Goal: Task Accomplishment & Management: Manage account settings

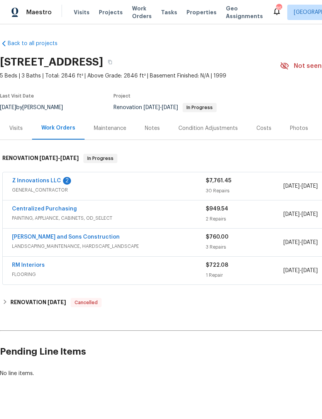
click at [37, 181] on link "Z Innovations LLC" at bounding box center [36, 180] width 49 height 5
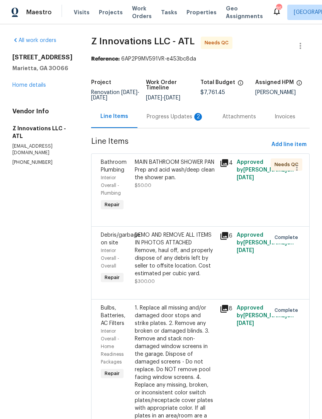
click at [174, 117] on div "Progress Updates 2" at bounding box center [175, 117] width 57 height 8
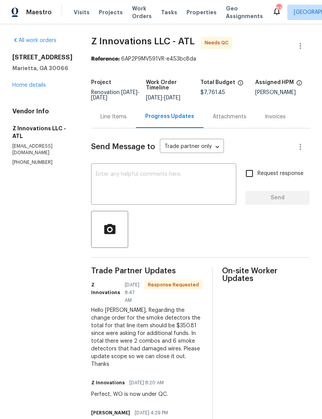
click at [180, 173] on textarea at bounding box center [164, 185] width 136 height 27
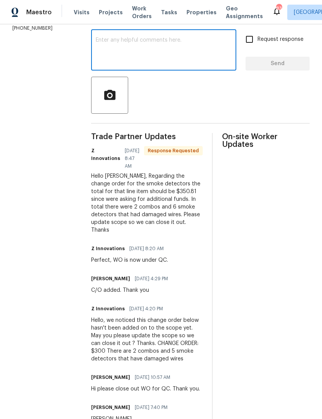
scroll to position [134, 0]
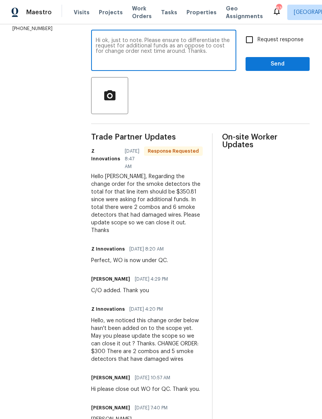
click at [179, 47] on textarea "Hi ok, just to note. Please ensure to differentiate the request for additional …" at bounding box center [164, 51] width 136 height 27
type textarea "Hi ok, just to note. Please ensure to differentiate the request for additional …"
click at [249, 37] on input "Request response" at bounding box center [249, 40] width 16 height 16
checkbox input "true"
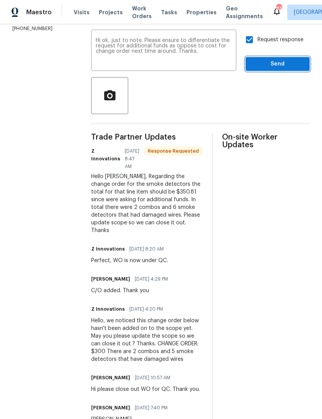
click at [275, 66] on span "Send" at bounding box center [278, 64] width 52 height 10
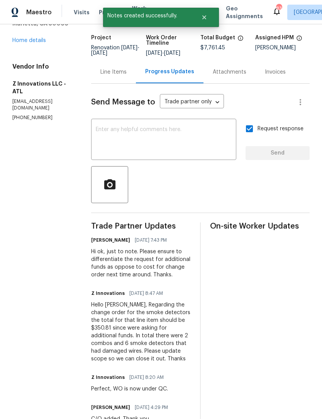
scroll to position [46, 0]
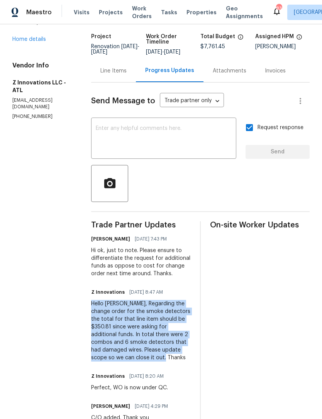
click at [115, 70] on div "Line Items" at bounding box center [113, 71] width 26 height 8
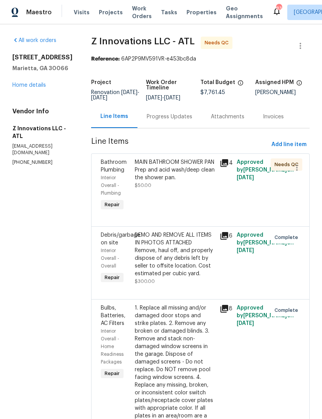
scroll to position [15, 0]
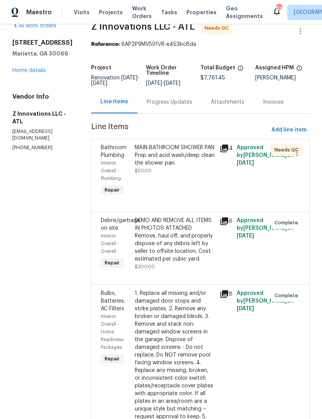
click at [108, 151] on div "Bathroom Plumbing" at bounding box center [115, 151] width 29 height 15
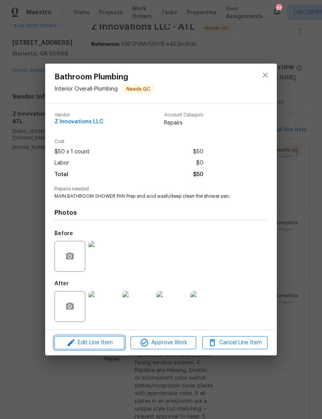
click at [102, 344] on span "Edit Line Item" at bounding box center [89, 343] width 65 height 10
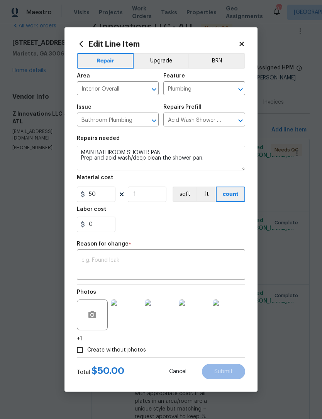
click at [133, 262] on textarea at bounding box center [160, 266] width 159 height 16
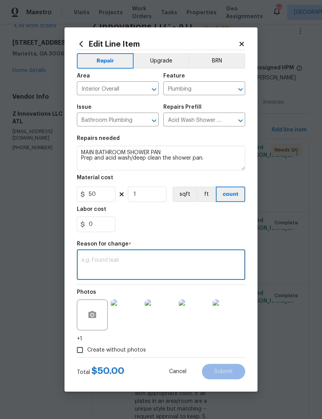
click at [124, 261] on textarea at bounding box center [160, 266] width 159 height 16
paste textarea "Hello Kenroy, Regarding the change order for the smoke detectors the total for …"
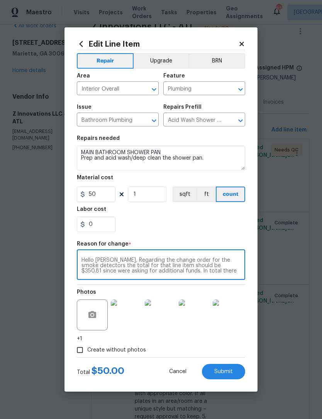
scroll to position [0, 0]
type textarea "Hello Kenroy, Regarding the change order for the smoke detectors the total for …"
click at [103, 229] on input "0" at bounding box center [96, 224] width 39 height 15
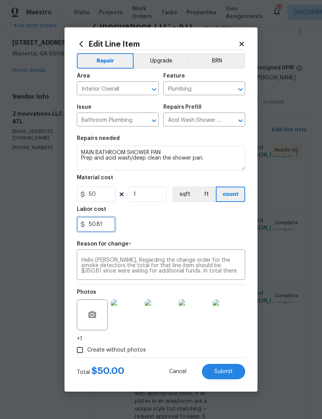
type input "50.81"
click at [217, 229] on div "50.81" at bounding box center [161, 224] width 168 height 15
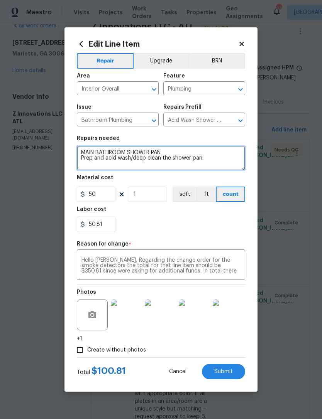
click at [222, 160] on textarea "MAIN BATHROOM SHOWER PAN Prep and acid wash/deep clean the shower pan." at bounding box center [161, 158] width 168 height 25
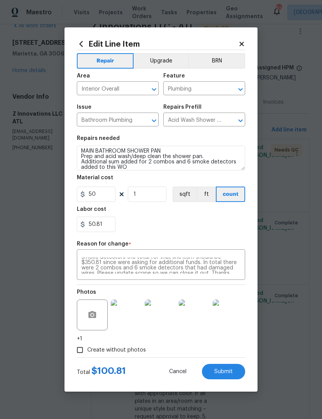
click at [192, 218] on div "50.81" at bounding box center [161, 224] width 168 height 15
click at [221, 371] on span "Submit" at bounding box center [223, 372] width 19 height 6
type textarea "MAIN BATHROOM SHOWER PAN Prep and acid wash/deep clean the shower pan."
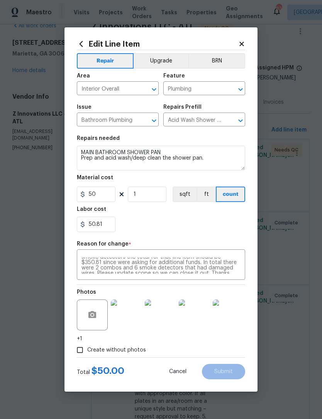
scroll to position [0, 0]
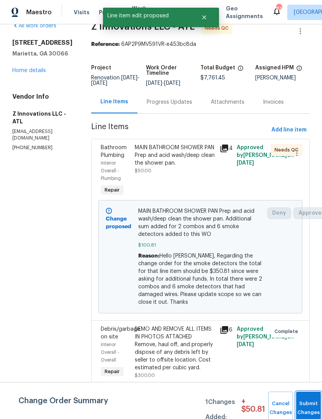
click at [307, 407] on span "Submit Changes" at bounding box center [308, 409] width 17 height 18
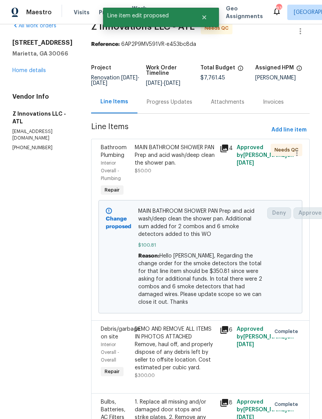
click at [113, 151] on div "Bathroom Plumbing" at bounding box center [115, 151] width 29 height 15
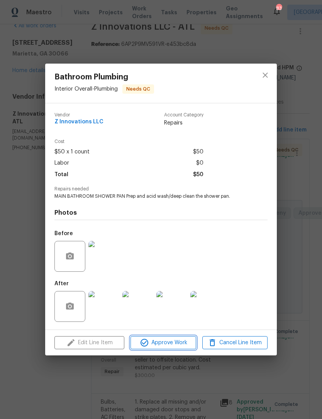
click at [170, 343] on span "Approve Work" at bounding box center [163, 343] width 61 height 10
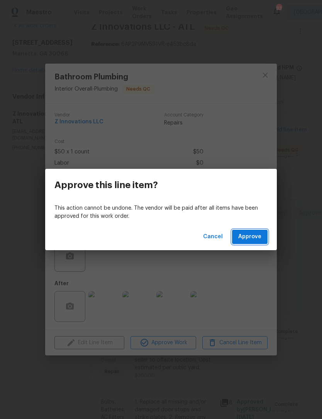
click at [257, 235] on span "Approve" at bounding box center [249, 237] width 23 height 10
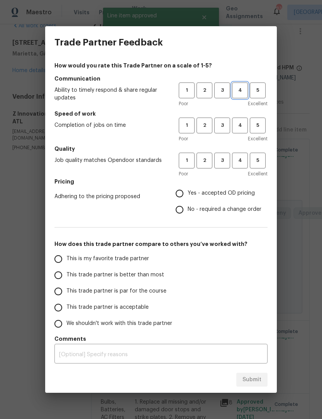
click at [238, 90] on span "4" at bounding box center [240, 90] width 14 height 9
click at [240, 124] on span "4" at bounding box center [240, 125] width 14 height 9
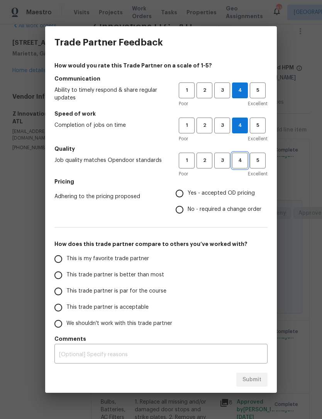
click at [240, 163] on span "4" at bounding box center [240, 160] width 14 height 9
click at [184, 209] on input "No - required a change order" at bounding box center [179, 210] width 16 height 16
radio input "true"
click at [62, 310] on input "This trade partner is acceptable" at bounding box center [58, 308] width 16 height 16
click at [251, 379] on span "Submit" at bounding box center [251, 380] width 19 height 10
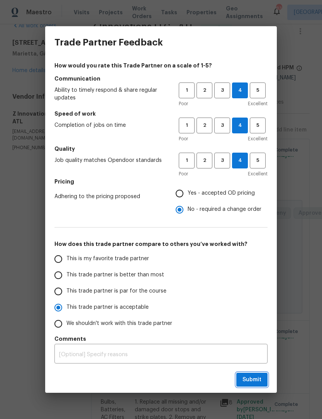
radio input "true"
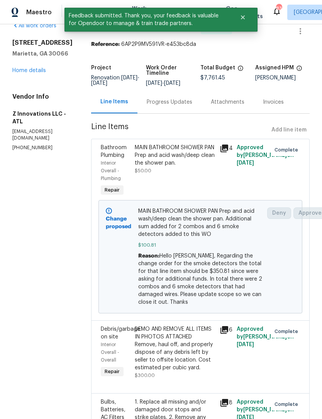
click at [32, 70] on link "Home details" at bounding box center [29, 70] width 34 height 5
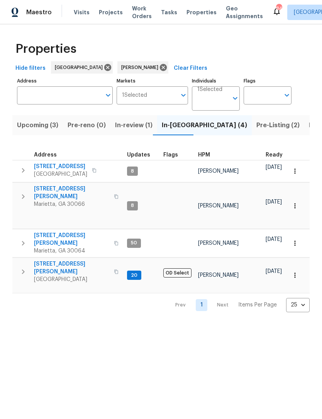
click at [256, 129] on span "Pre-Listing (2)" at bounding box center [277, 125] width 43 height 11
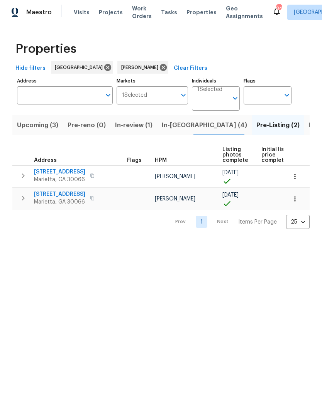
click at [135, 128] on span "In-review (1)" at bounding box center [133, 125] width 37 height 11
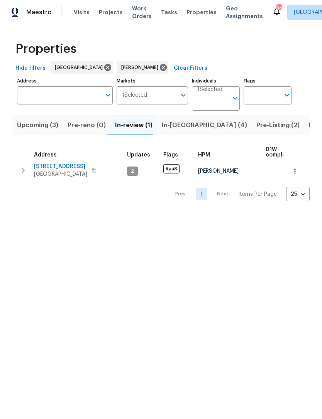
click at [175, 125] on span "In-reno (4)" at bounding box center [204, 125] width 85 height 11
